Goal: Entertainment & Leisure: Consume media (video, audio)

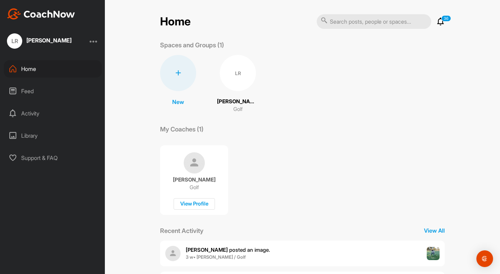
click at [442, 21] on icon at bounding box center [441, 21] width 8 height 8
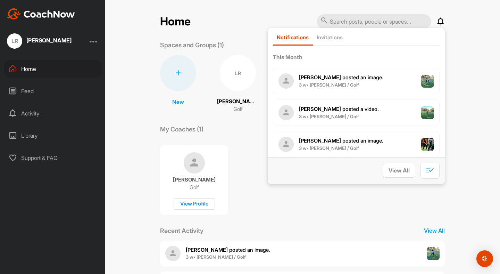
click at [438, 19] on icon at bounding box center [441, 21] width 8 height 8
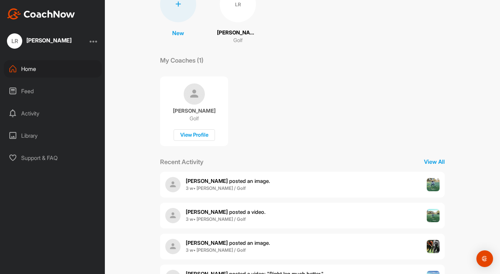
scroll to position [101, 0]
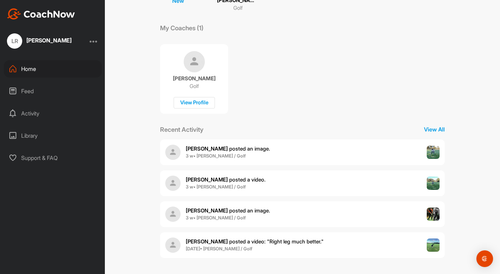
click at [26, 87] on div "Feed" at bounding box center [53, 90] width 98 height 17
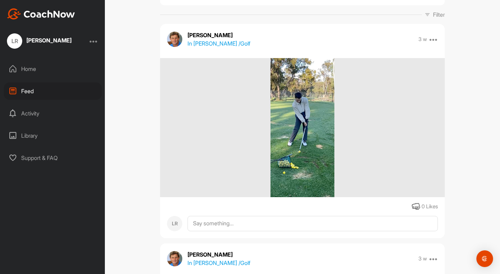
scroll to position [65, 0]
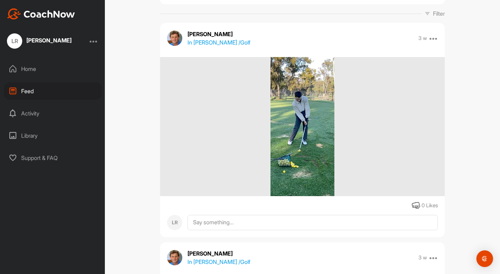
click at [274, 145] on img at bounding box center [303, 126] width 64 height 139
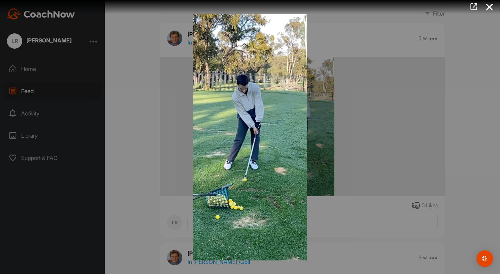
click at [378, 107] on div at bounding box center [250, 137] width 500 height 274
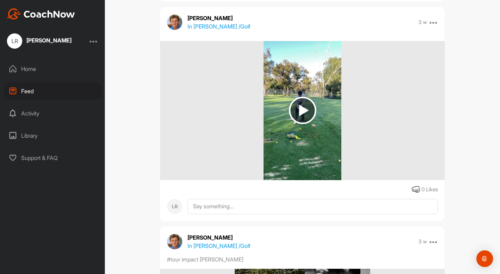
scroll to position [253, 0]
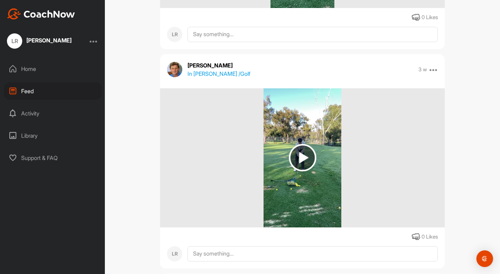
click at [302, 147] on img at bounding box center [302, 157] width 27 height 27
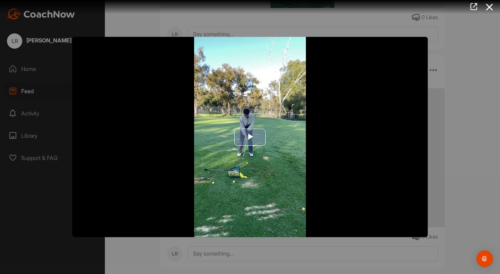
click at [273, 139] on img "Video Player" at bounding box center [250, 137] width 356 height 200
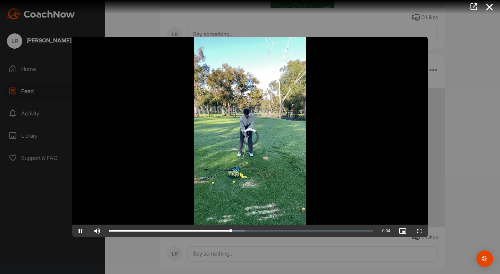
click at [173, 156] on video "Video Player" at bounding box center [250, 137] width 356 height 200
click at [215, 228] on div "Loaded : 78.88% 0:03 0:03" at bounding box center [241, 230] width 271 height 13
click at [203, 189] on video "Video Player" at bounding box center [250, 137] width 356 height 200
click at [453, 189] on div at bounding box center [250, 137] width 500 height 274
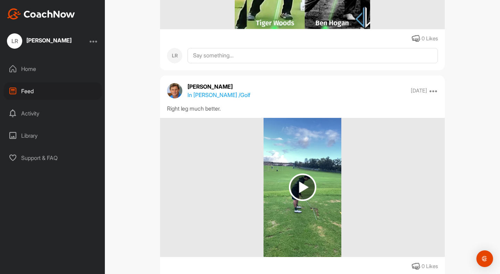
scroll to position [680, 0]
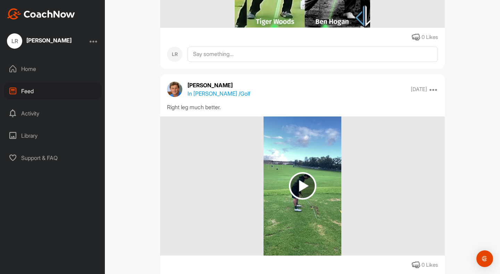
click at [324, 180] on img at bounding box center [302, 185] width 77 height 139
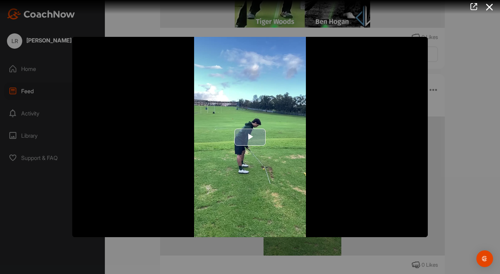
click at [266, 148] on img "Video Player" at bounding box center [250, 137] width 356 height 200
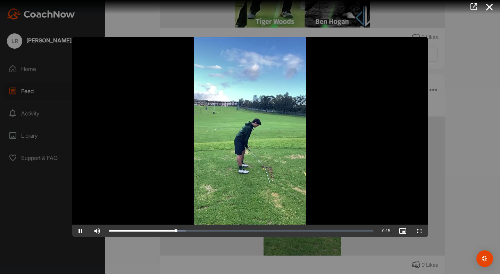
click at [250, 136] on video "Video Player" at bounding box center [250, 137] width 356 height 200
click at [250, 135] on div "Video Player is loading." at bounding box center [249, 136] width 17 height 17
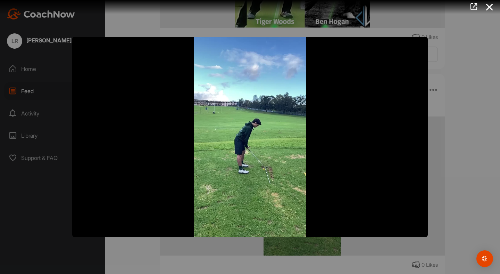
click at [257, 104] on video "Video Player" at bounding box center [250, 137] width 356 height 200
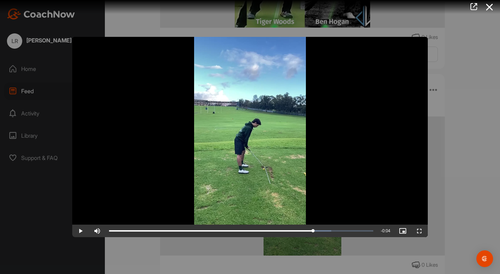
click at [265, 103] on video "Video Player" at bounding box center [250, 137] width 356 height 200
click at [430, 105] on div at bounding box center [250, 137] width 500 height 274
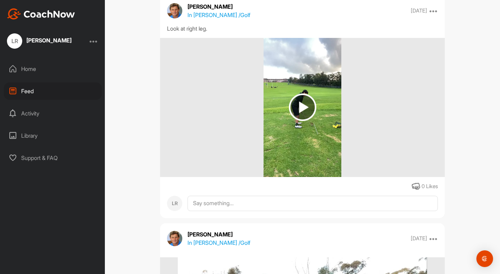
scroll to position [1006, 0]
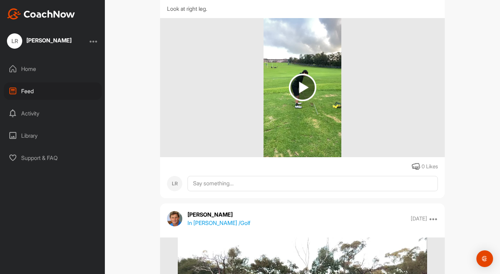
click at [308, 84] on img at bounding box center [302, 87] width 27 height 27
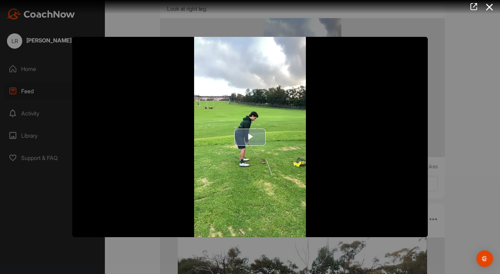
click at [298, 106] on img "Video Player" at bounding box center [250, 137] width 356 height 200
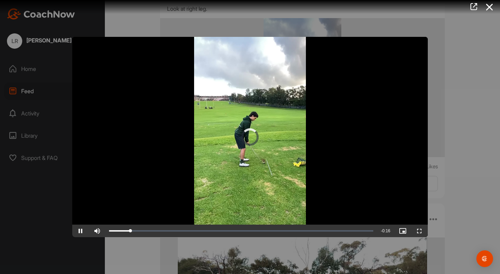
click at [261, 105] on video "Video Player" at bounding box center [250, 137] width 356 height 200
click at [216, 137] on video "Video Player" at bounding box center [250, 137] width 356 height 200
click at [238, 82] on video "Video Player" at bounding box center [250, 137] width 356 height 200
